Goal: Transaction & Acquisition: Book appointment/travel/reservation

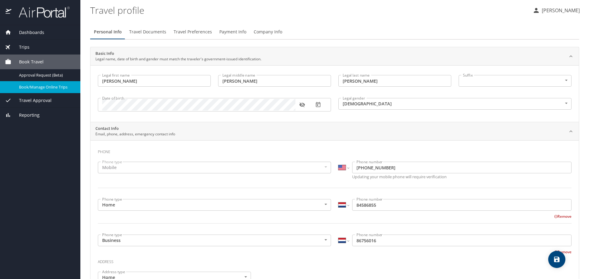
select select "US"
select select "NL"
select select "US"
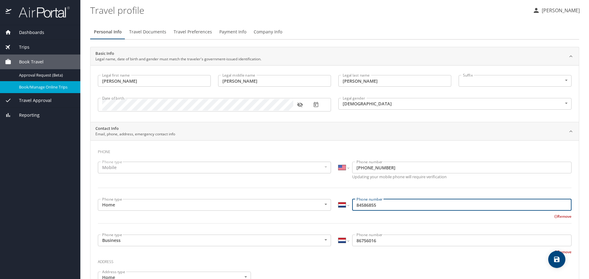
drag, startPoint x: 391, startPoint y: 206, endPoint x: 268, endPoint y: 202, distance: 123.0
click at [278, 210] on div "Phone type Home Home Phone type International [GEOGRAPHIC_DATA] [GEOGRAPHIC_DAT…" at bounding box center [334, 215] width 481 height 39
type input "31 84 586 855"
click at [347, 206] on div "International [GEOGRAPHIC_DATA] [GEOGRAPHIC_DATA] [GEOGRAPHIC_DATA] [GEOGRAPHIC…" at bounding box center [454, 205] width 233 height 12
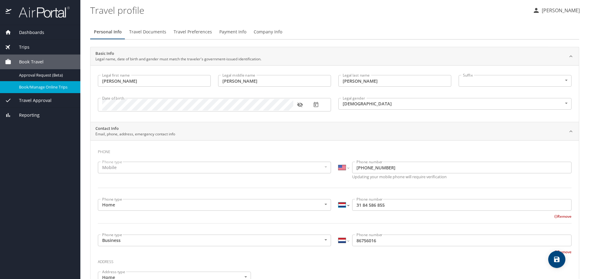
click at [346, 205] on select "International [GEOGRAPHIC_DATA] [GEOGRAPHIC_DATA] [GEOGRAPHIC_DATA] [GEOGRAPHIC…" at bounding box center [343, 205] width 10 height 12
select select "US"
click at [338, 199] on select "International [GEOGRAPHIC_DATA] [GEOGRAPHIC_DATA] [GEOGRAPHIC_DATA] [GEOGRAPHIC…" at bounding box center [343, 205] width 10 height 12
type input "[PHONE_NUMBER]"
click at [346, 243] on select "International [GEOGRAPHIC_DATA] [GEOGRAPHIC_DATA] [GEOGRAPHIC_DATA] [GEOGRAPHIC…" at bounding box center [343, 241] width 10 height 12
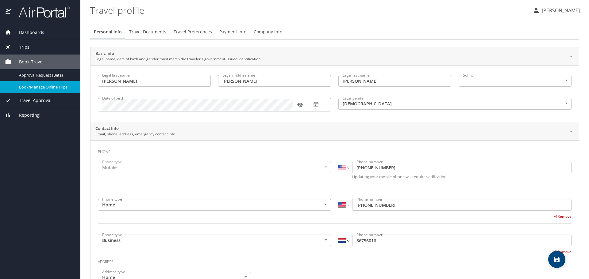
select select "US"
click at [338, 235] on select "International [GEOGRAPHIC_DATA] [GEOGRAPHIC_DATA] [GEOGRAPHIC_DATA] [GEOGRAPHIC…" at bounding box center [343, 241] width 10 height 12
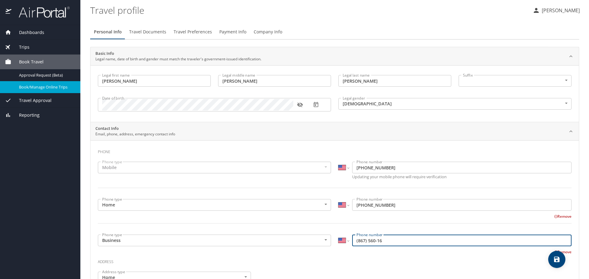
click at [301, 238] on div "Phone type Business Business Phone type International [GEOGRAPHIC_DATA] [GEOGRA…" at bounding box center [334, 243] width 481 height 24
type input "[PHONE_NUMBER]"
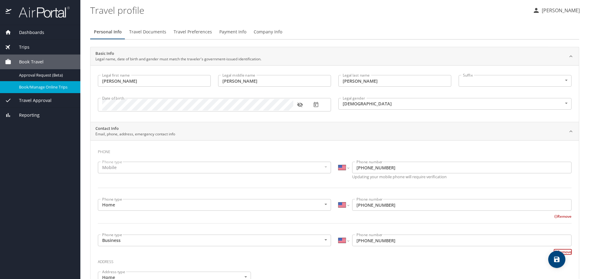
click at [149, 34] on span "Travel Documents" at bounding box center [147, 32] width 37 height 8
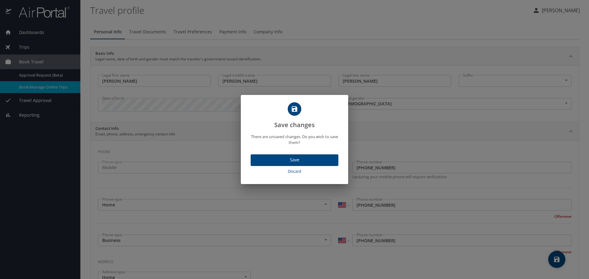
click at [300, 166] on button "Save" at bounding box center [295, 161] width 88 height 12
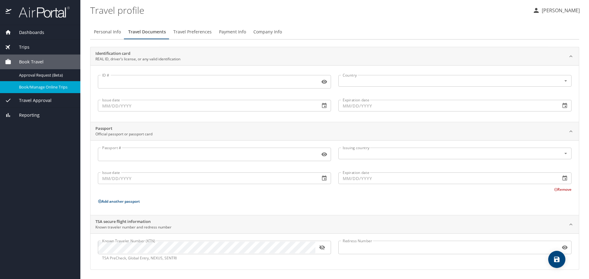
click at [23, 62] on span "Book Travel" at bounding box center [27, 62] width 32 height 7
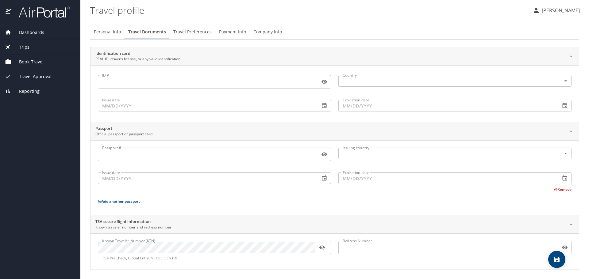
click at [30, 31] on span "Dashboards" at bounding box center [27, 32] width 33 height 7
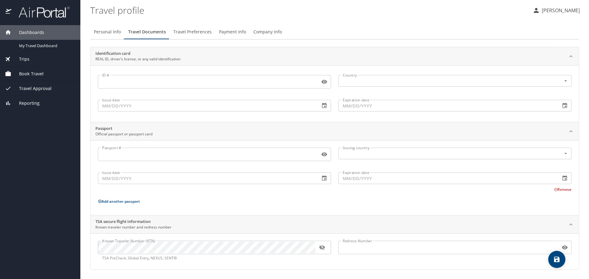
click at [23, 10] on img at bounding box center [41, 12] width 58 height 12
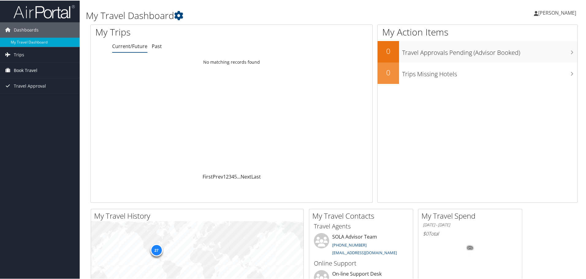
click at [37, 69] on span "Book Travel" at bounding box center [26, 69] width 24 height 15
click at [31, 92] on link "Book/Manage Online Trips" at bounding box center [40, 91] width 80 height 9
